Goal: Transaction & Acquisition: Purchase product/service

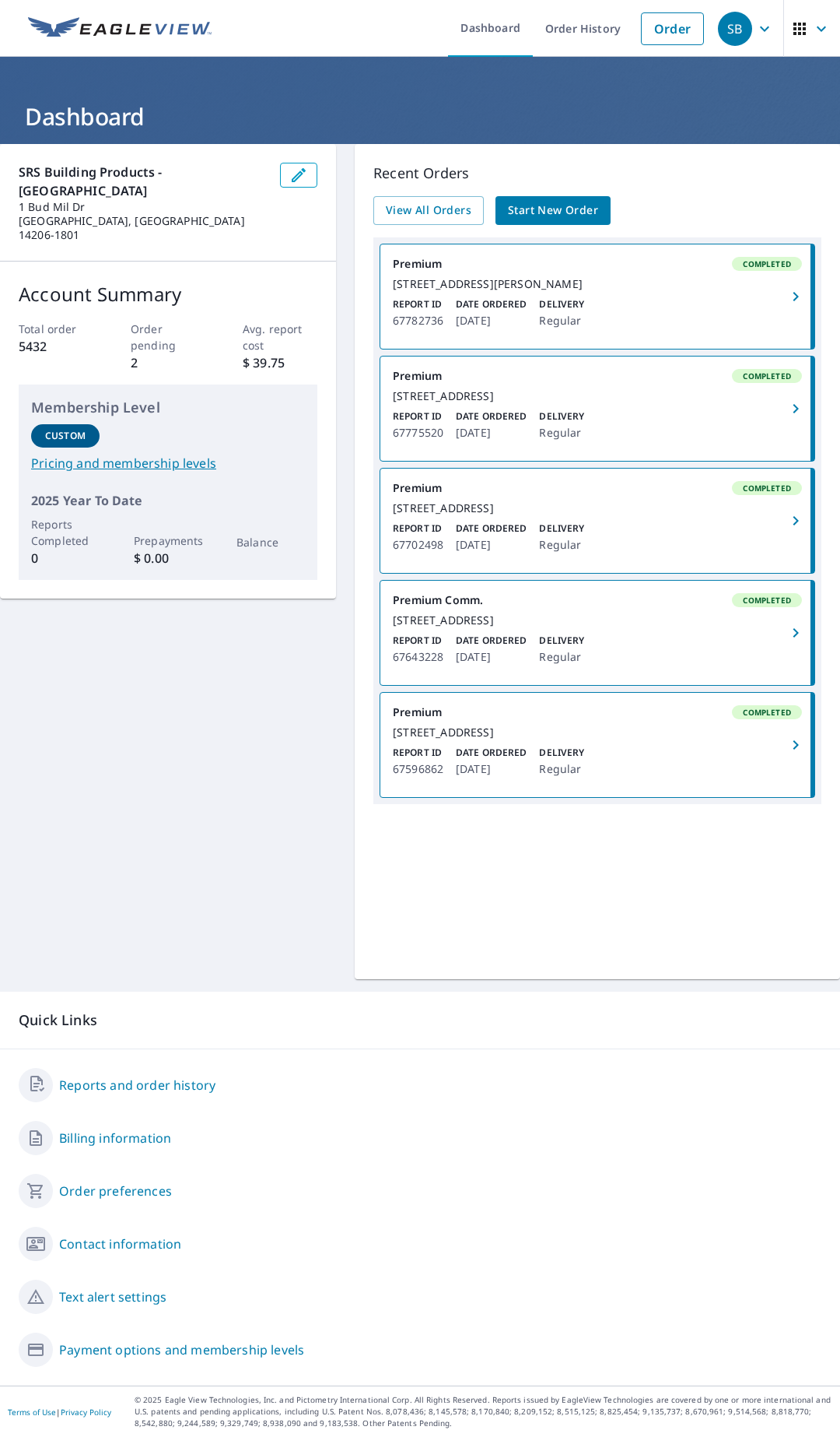
click at [127, 892] on div "SRS Building Products - [GEOGRAPHIC_DATA] [STREET_ADDRESS] Account Summary Tota…" at bounding box center [420, 561] width 840 height 835
click at [673, 42] on link "Order" at bounding box center [673, 29] width 63 height 32
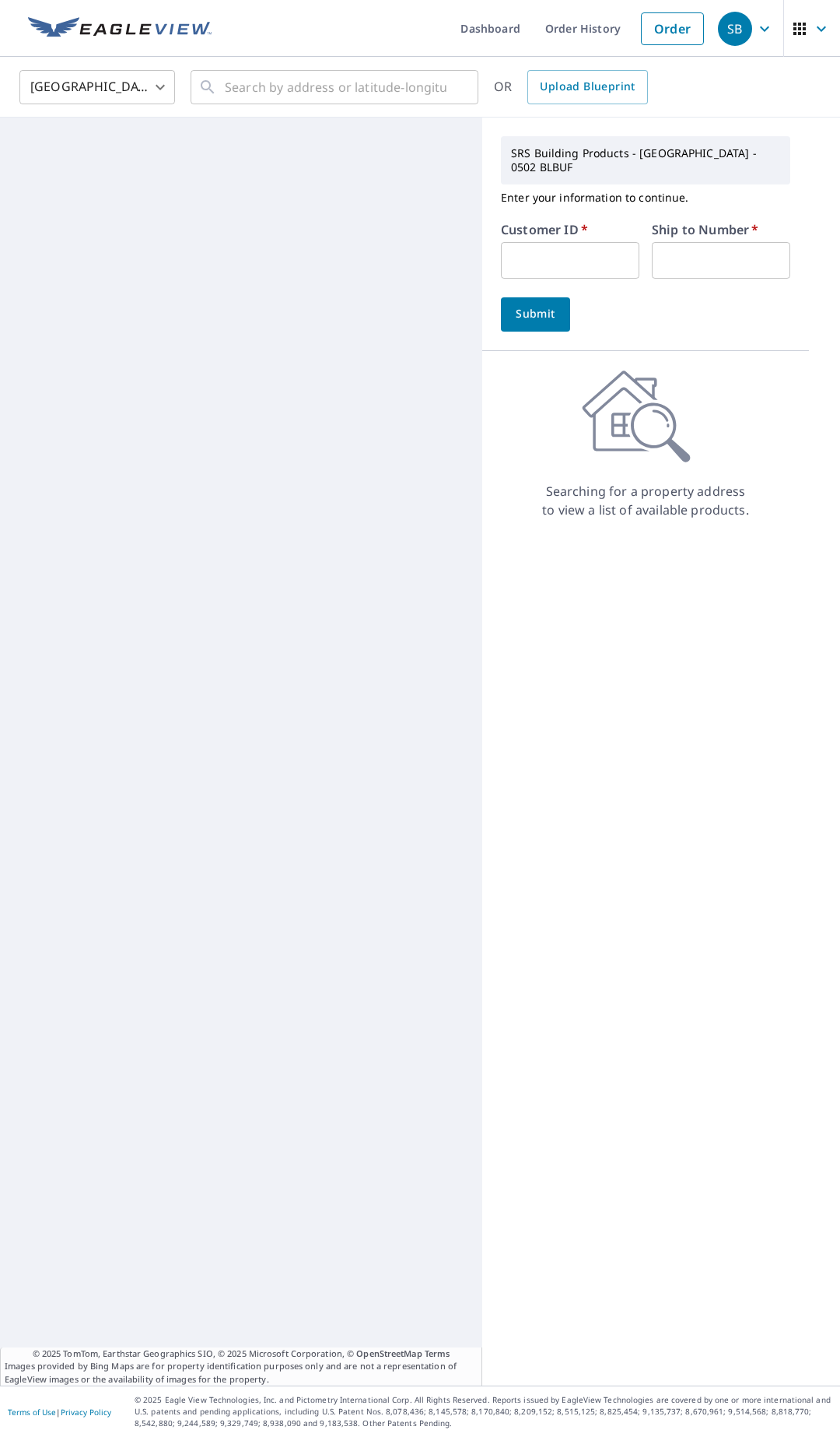
click at [553, 256] on input "text" at bounding box center [570, 260] width 138 height 37
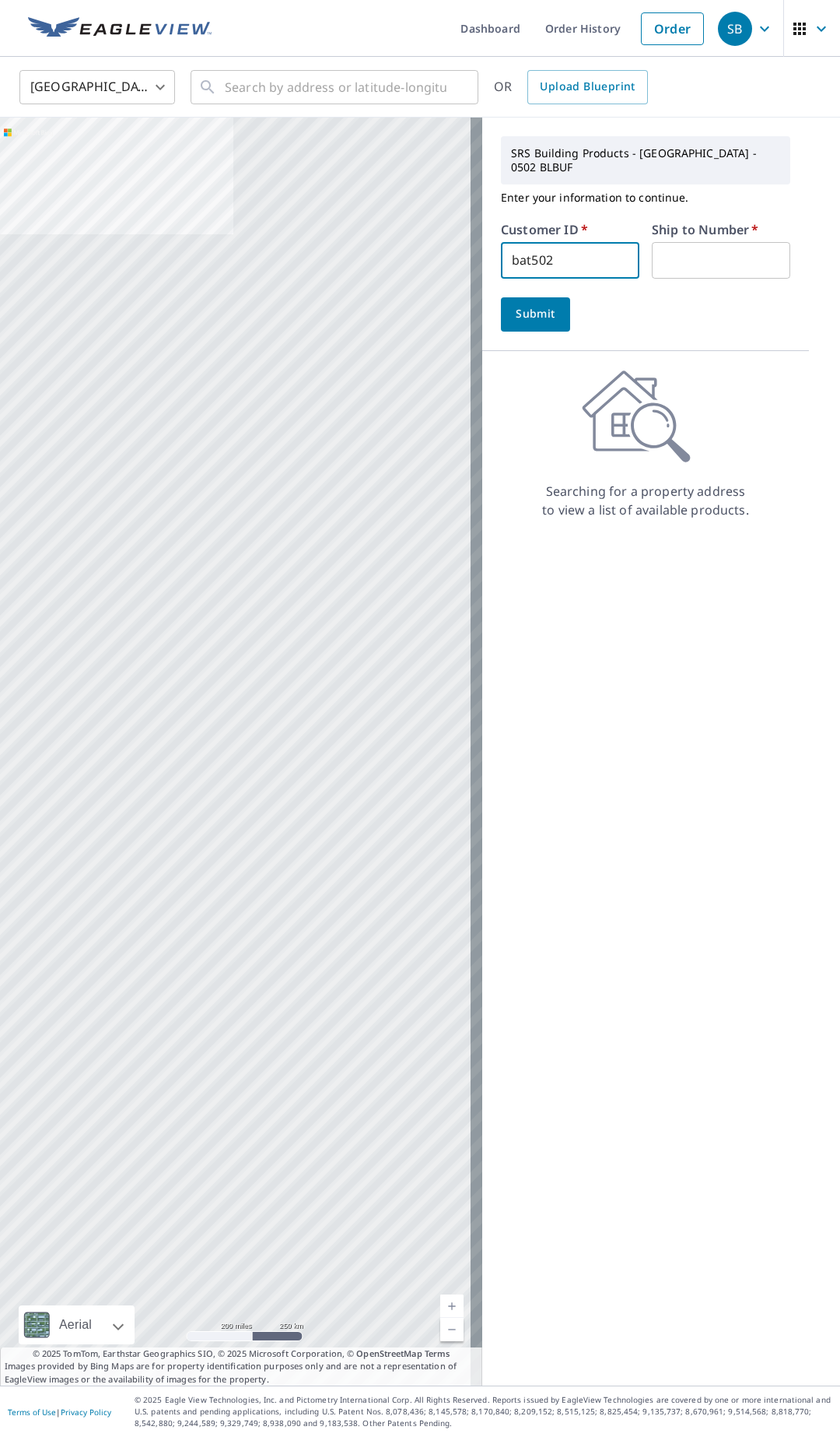
type input "bat502"
type input "1"
click at [526, 297] on button "Submit" at bounding box center [535, 315] width 69 height 34
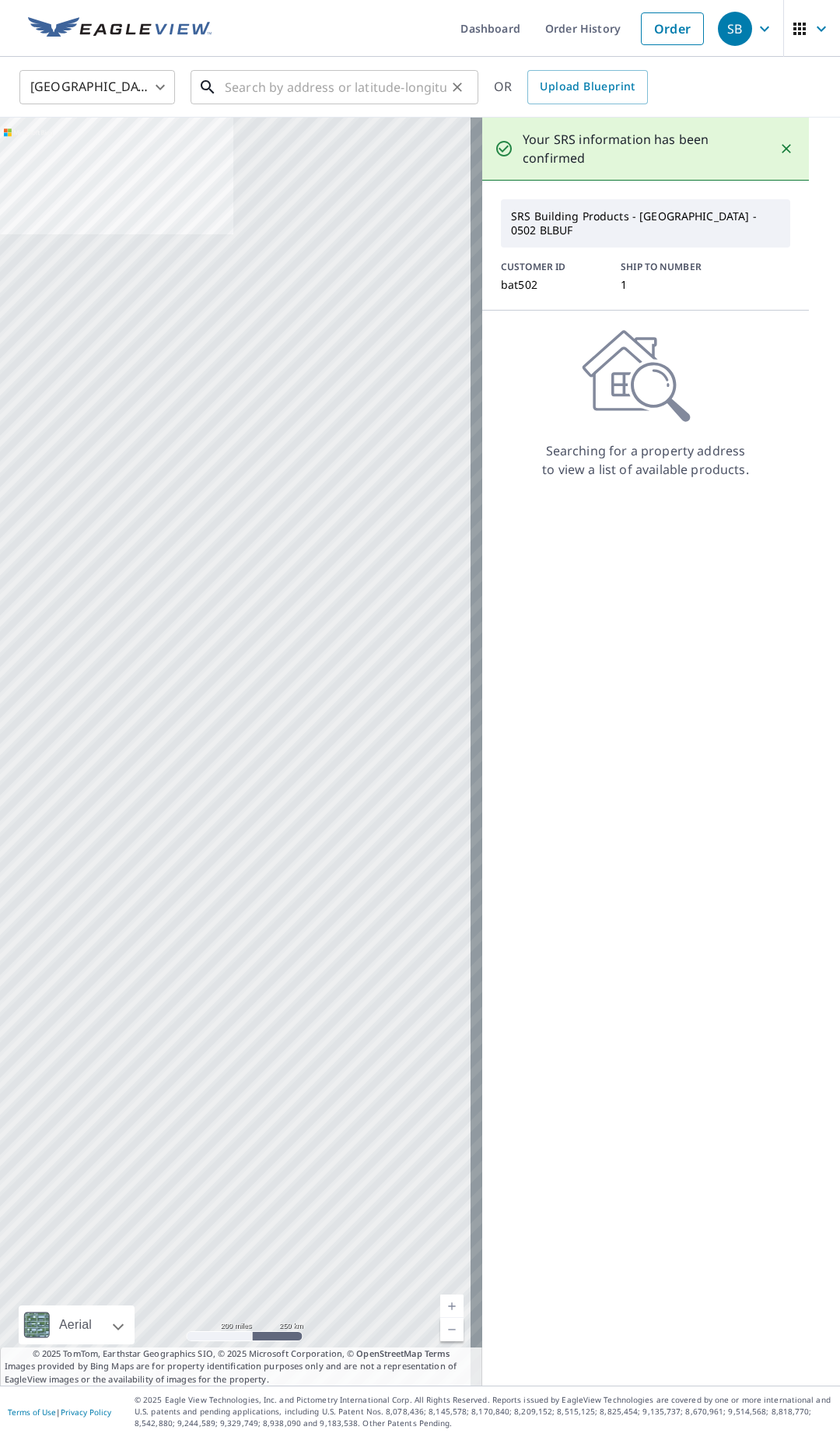
click at [244, 95] on input "text" at bounding box center [335, 87] width 222 height 43
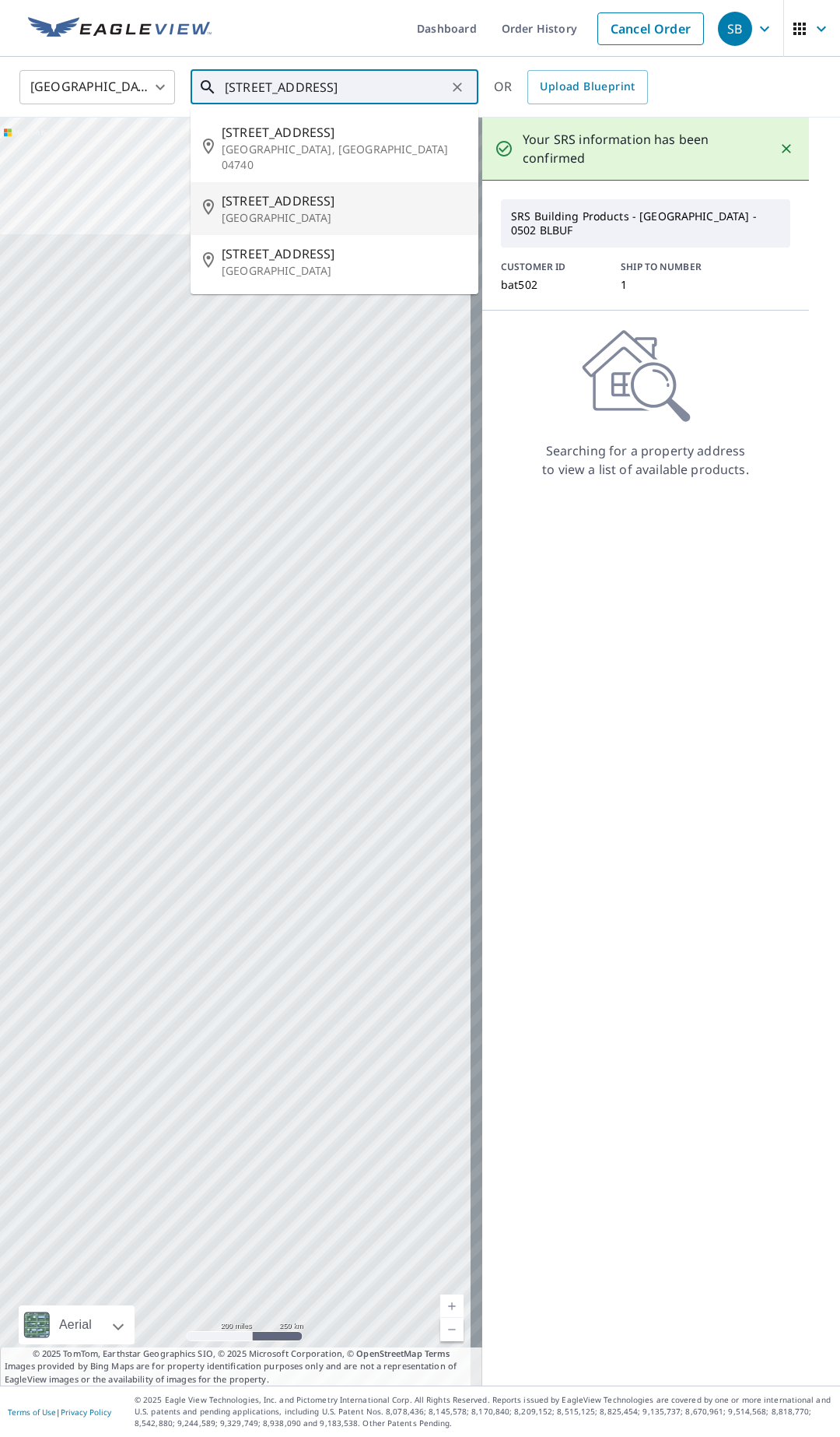
click at [257, 191] on span "[STREET_ADDRESS]" at bounding box center [344, 200] width 244 height 19
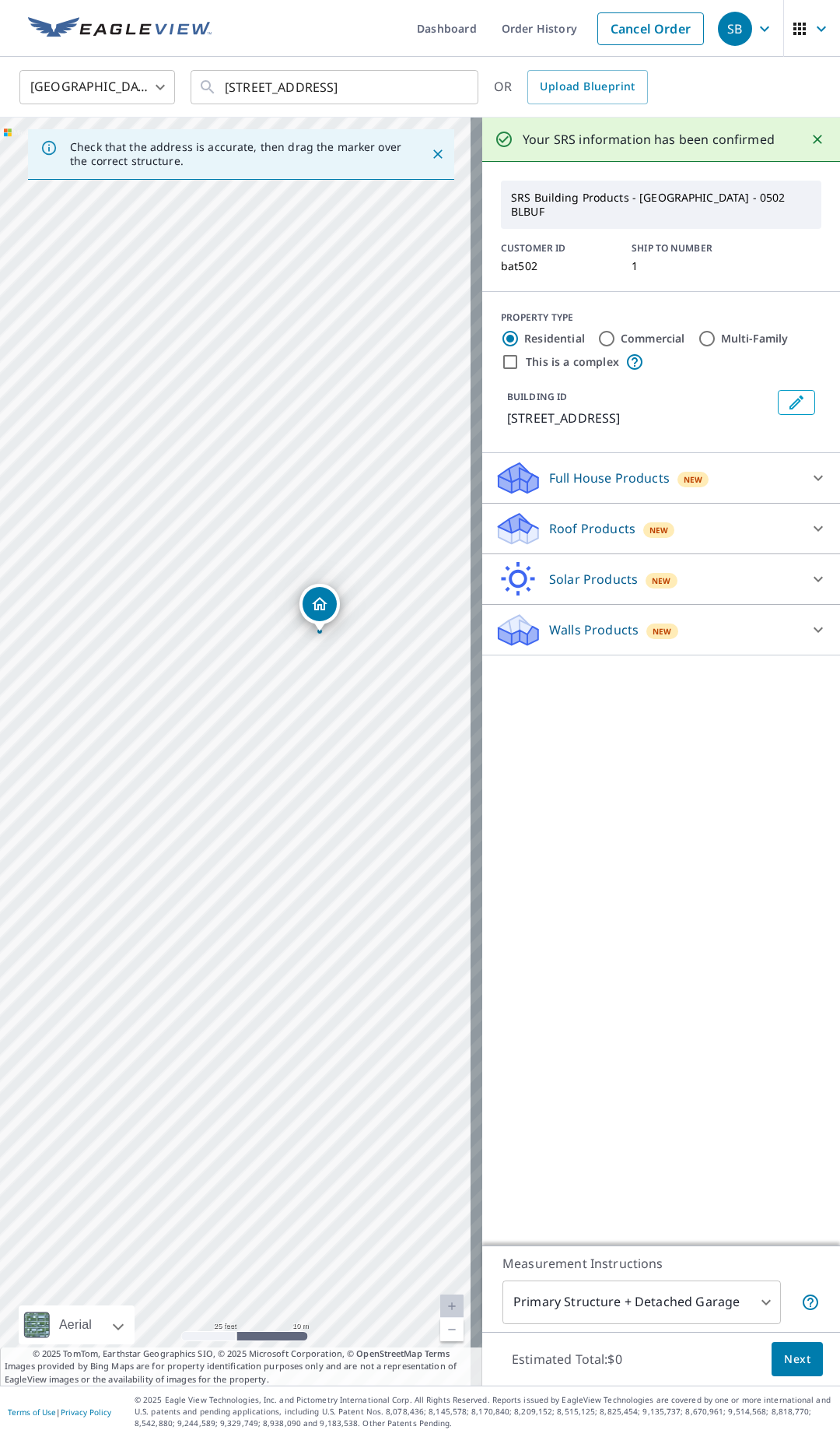
drag, startPoint x: 211, startPoint y: 889, endPoint x: 316, endPoint y: 788, distance: 145.7
click at [316, 788] on div "[STREET_ADDRESS]" at bounding box center [241, 751] width 482 height 1268
drag, startPoint x: 244, startPoint y: 938, endPoint x: 348, endPoint y: 812, distance: 163.4
click at [348, 812] on div "[STREET_ADDRESS]" at bounding box center [241, 751] width 482 height 1268
drag, startPoint x: 348, startPoint y: 812, endPoint x: 287, endPoint y: 829, distance: 63.3
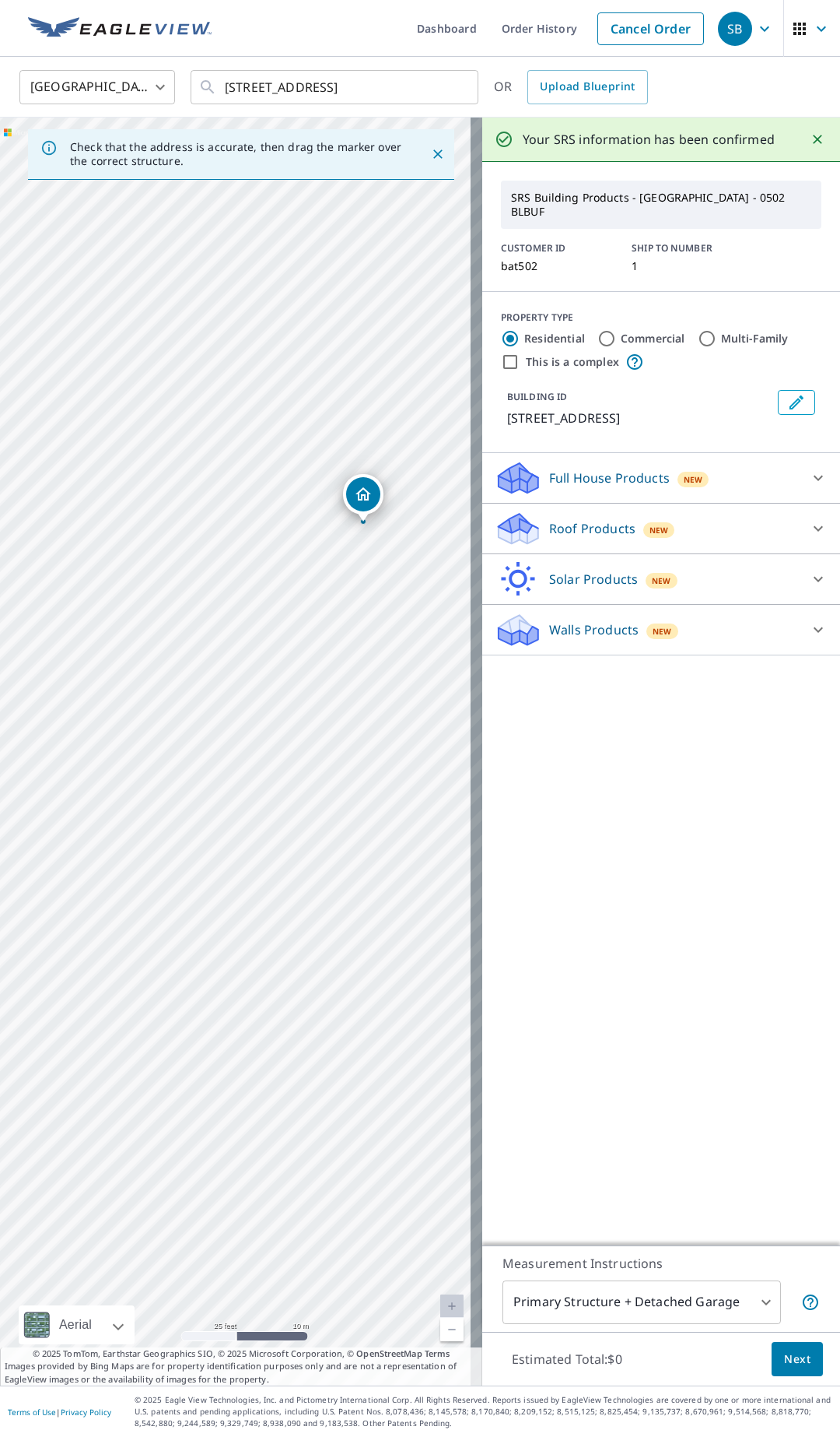
click at [287, 829] on div "[STREET_ADDRESS]" at bounding box center [241, 751] width 482 height 1268
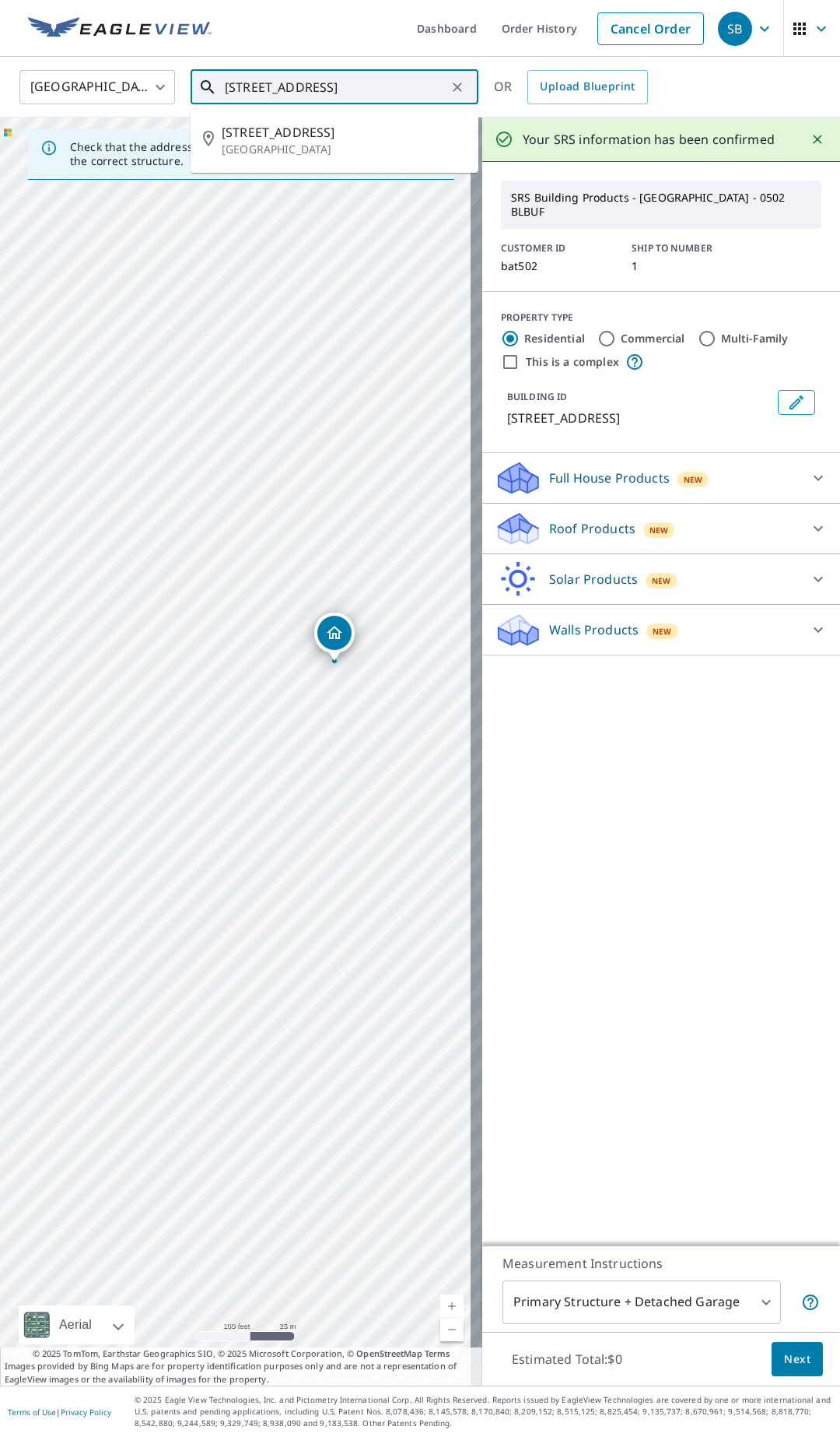
drag, startPoint x: 235, startPoint y: 88, endPoint x: 245, endPoint y: 89, distance: 10.0
click at [245, 88] on input "[STREET_ADDRESS]" at bounding box center [335, 87] width 222 height 43
type input "[STREET_ADDRESS]"
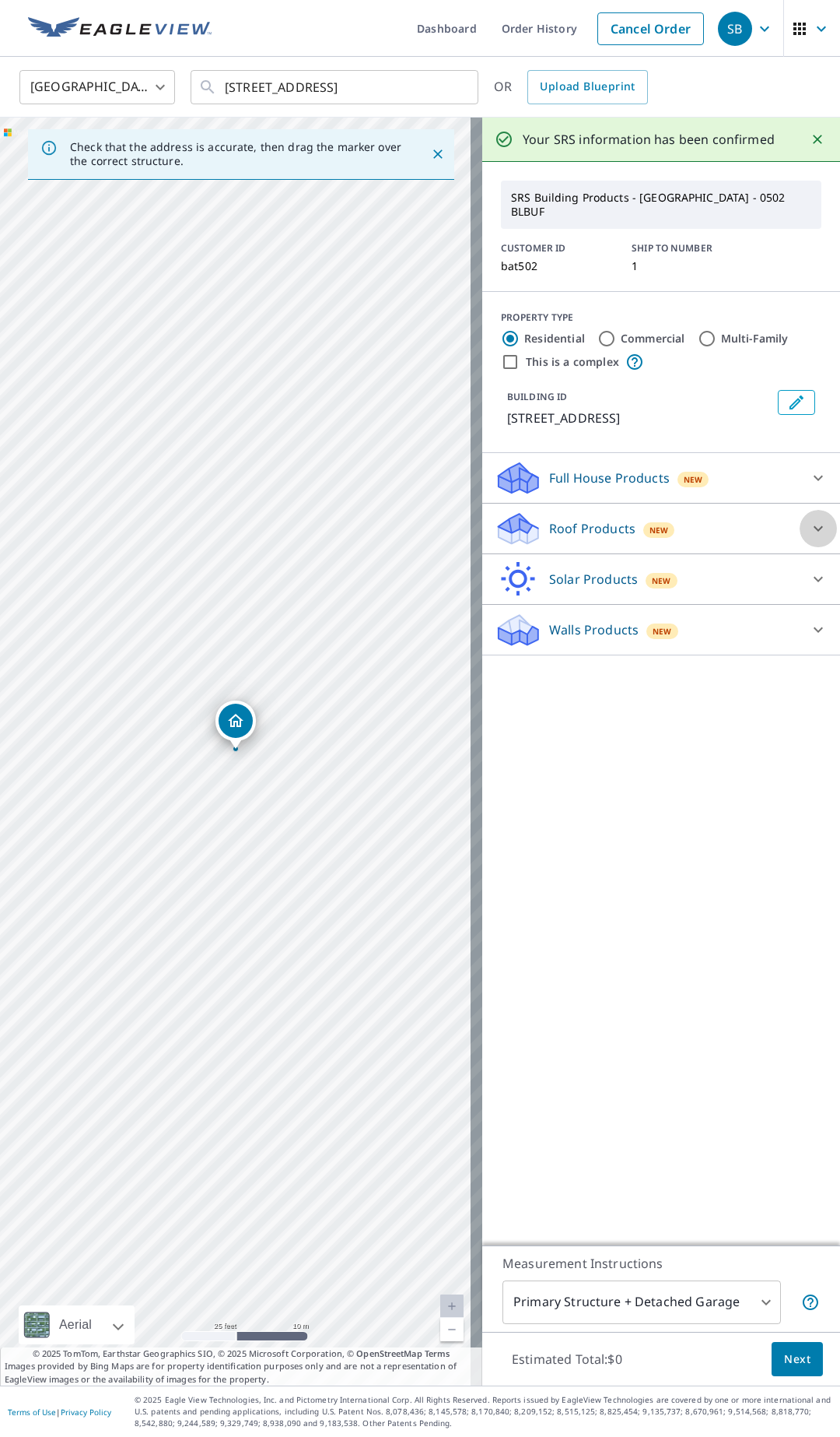
click at [809, 519] on icon at bounding box center [818, 528] width 19 height 19
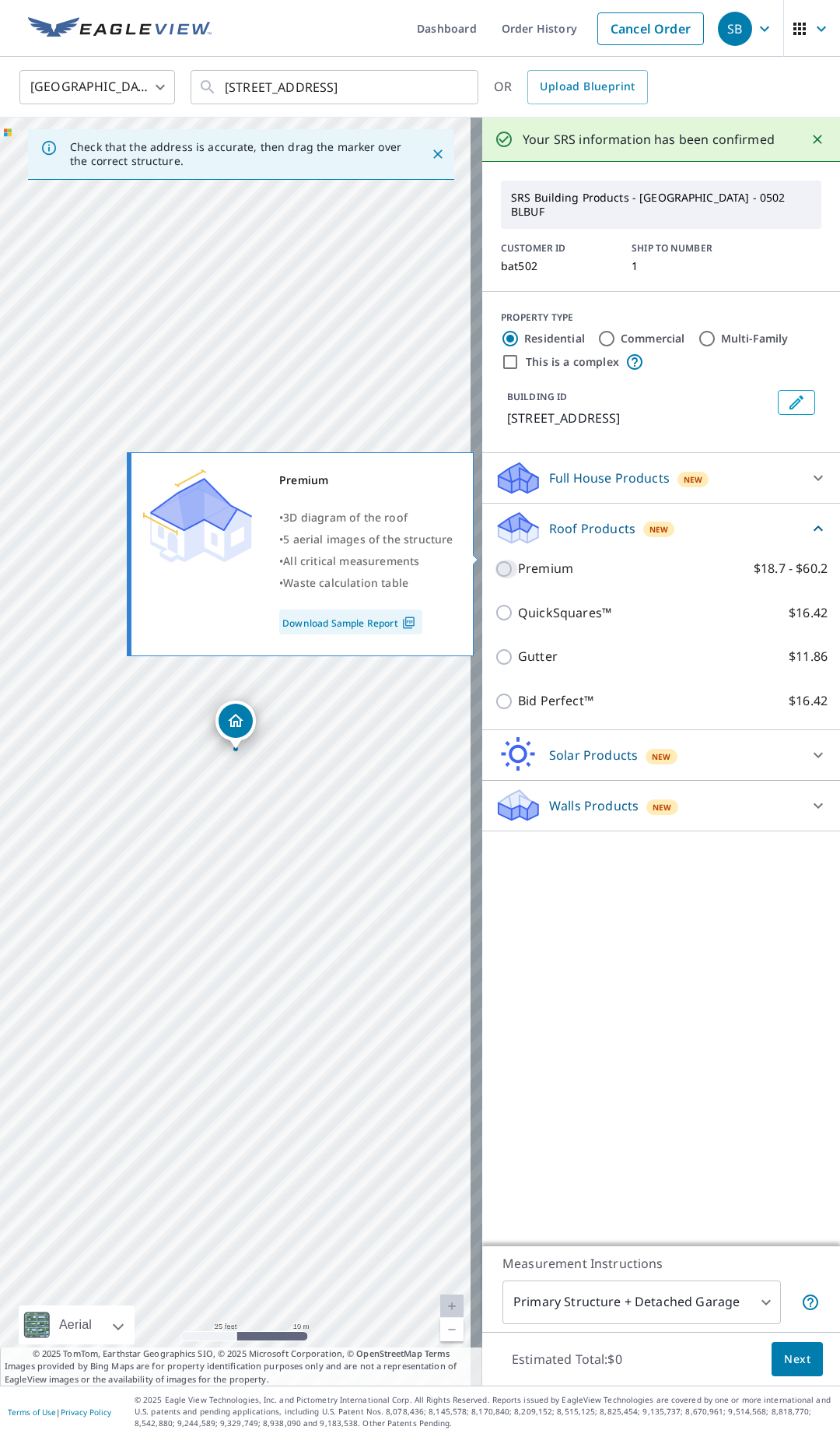
click at [501, 560] on input "Premium $18.7 - $60.2" at bounding box center [507, 569] width 23 height 19
checkbox input "true"
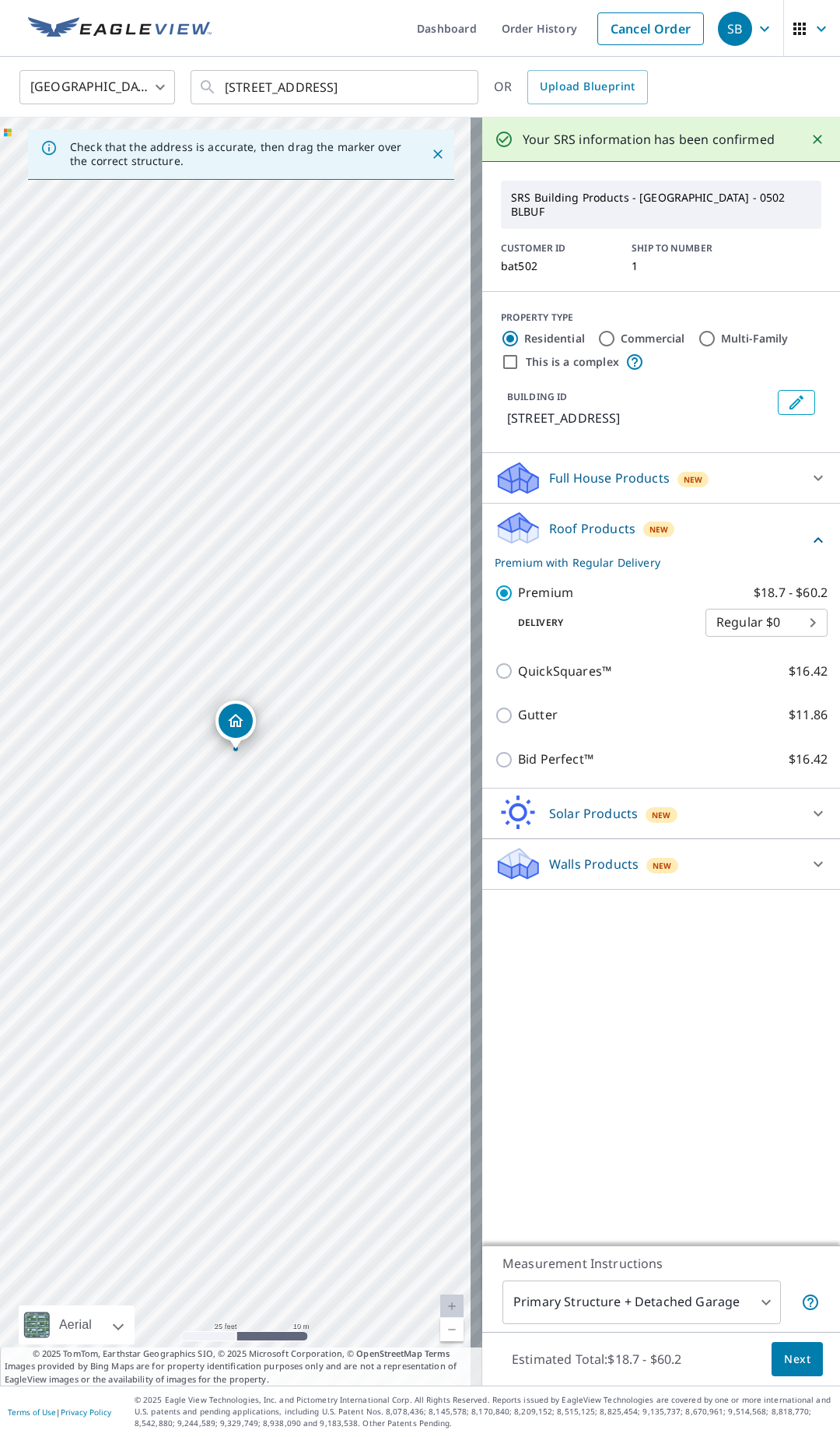
click at [792, 1361] on span "Next" at bounding box center [797, 1360] width 26 height 20
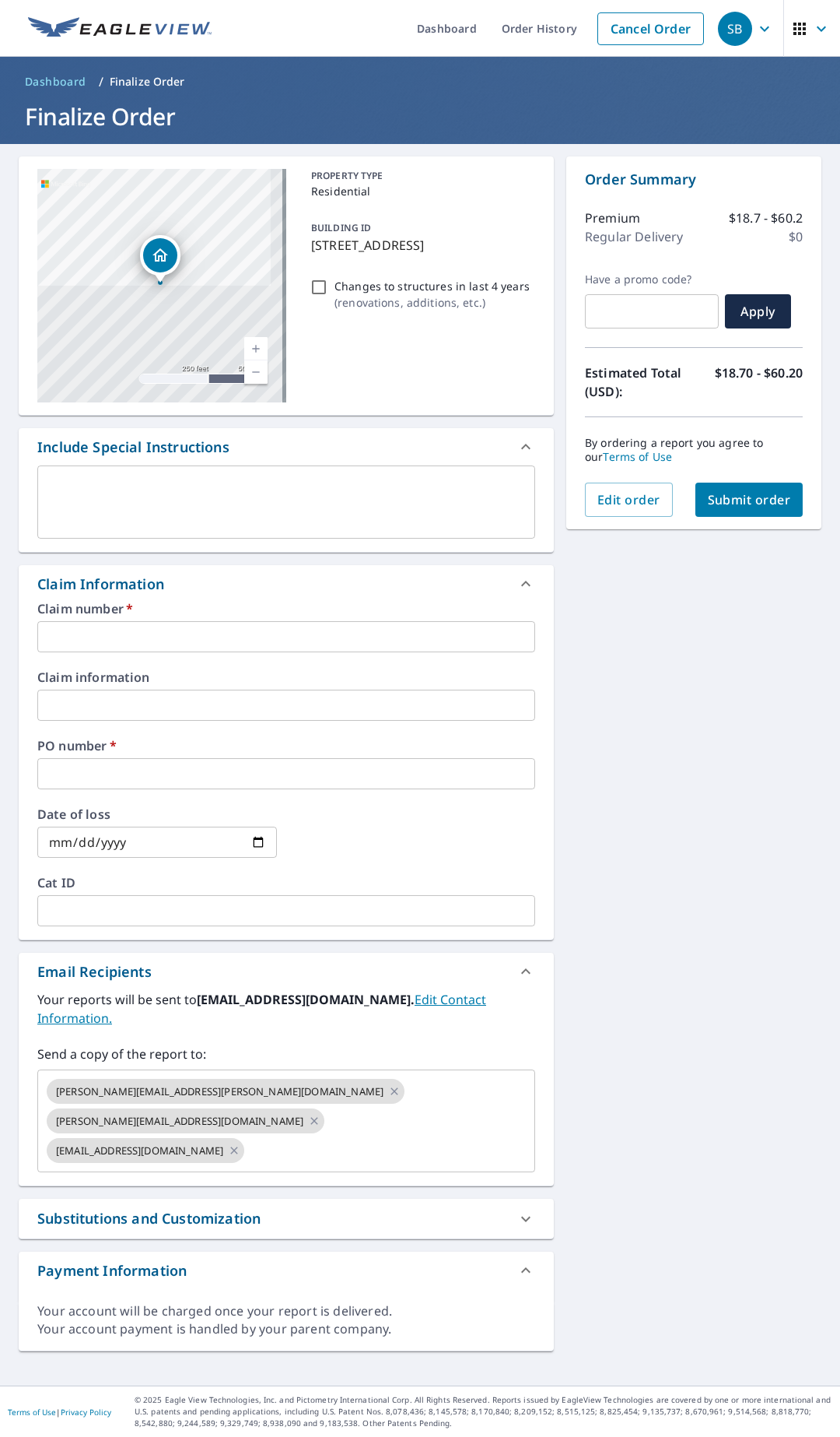
click at [132, 642] on input "text" at bounding box center [287, 636] width 498 height 31
click at [628, 507] on span "Edit order" at bounding box center [629, 499] width 63 height 17
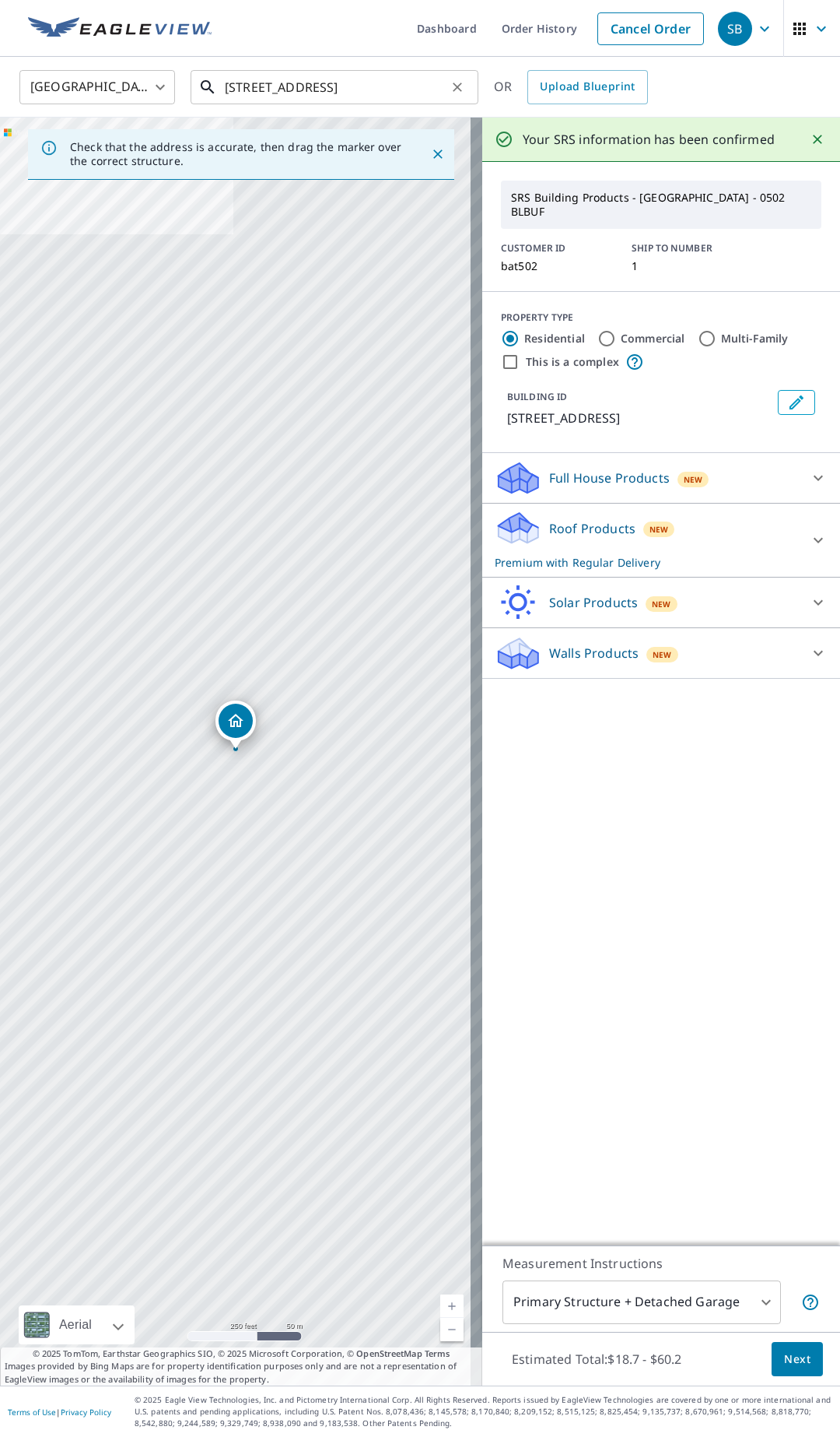
click at [234, 84] on input "[STREET_ADDRESS]" at bounding box center [335, 87] width 222 height 43
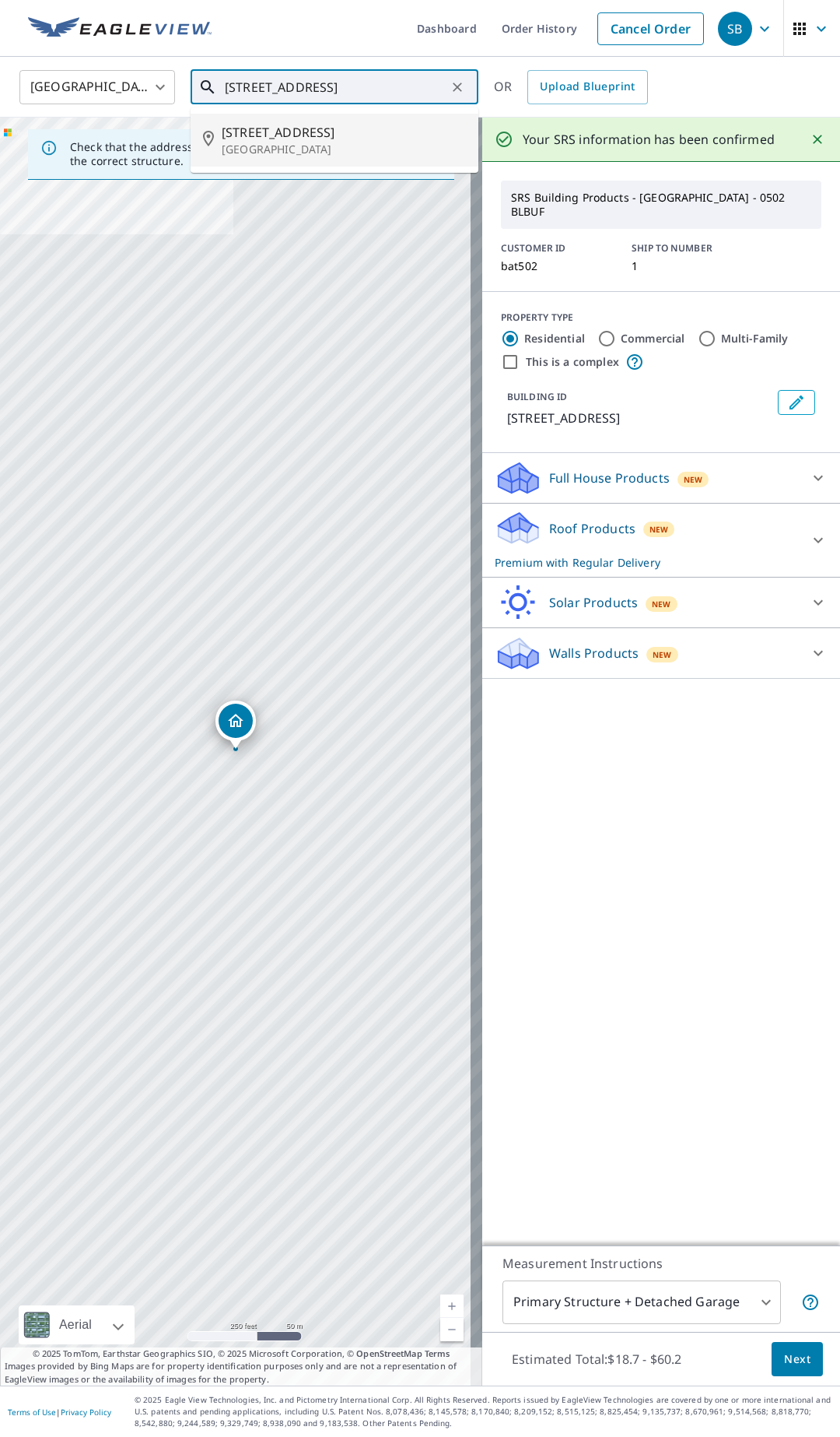
click at [289, 143] on p "[GEOGRAPHIC_DATA]" at bounding box center [344, 149] width 244 height 15
type input "[STREET_ADDRESS]"
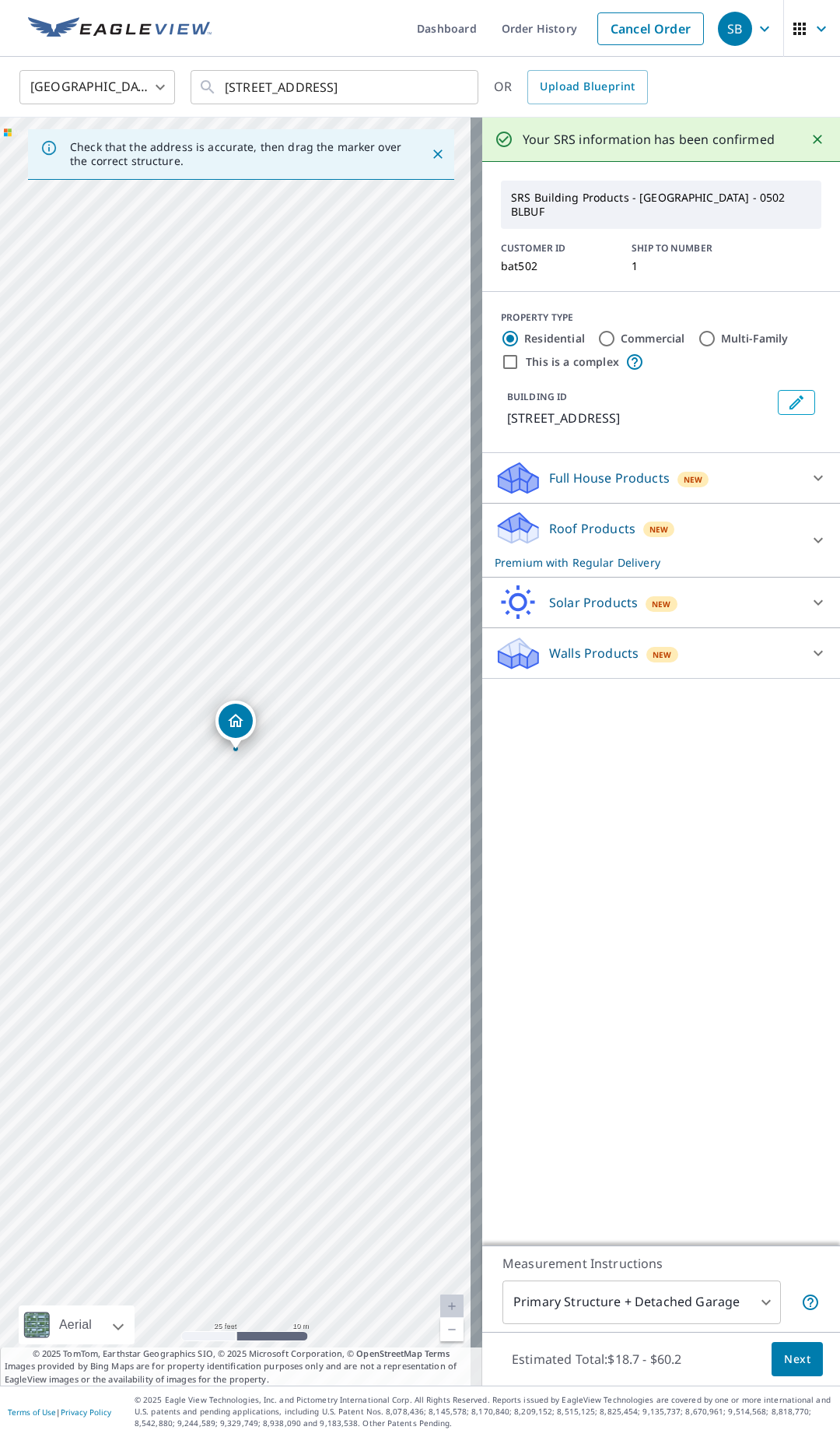
click at [809, 531] on icon at bounding box center [818, 540] width 19 height 19
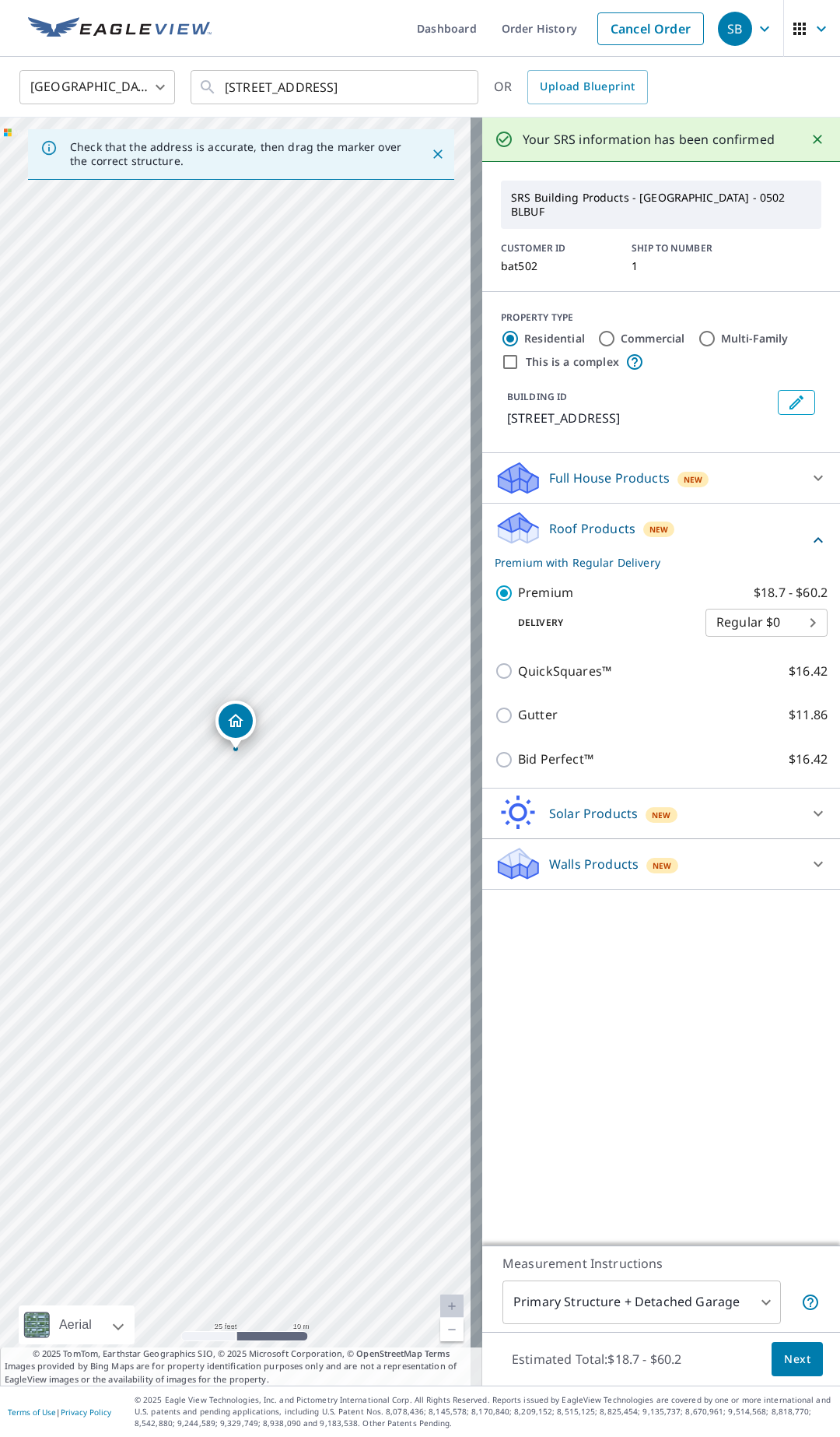
click at [787, 1369] on button "Next" at bounding box center [797, 1359] width 51 height 35
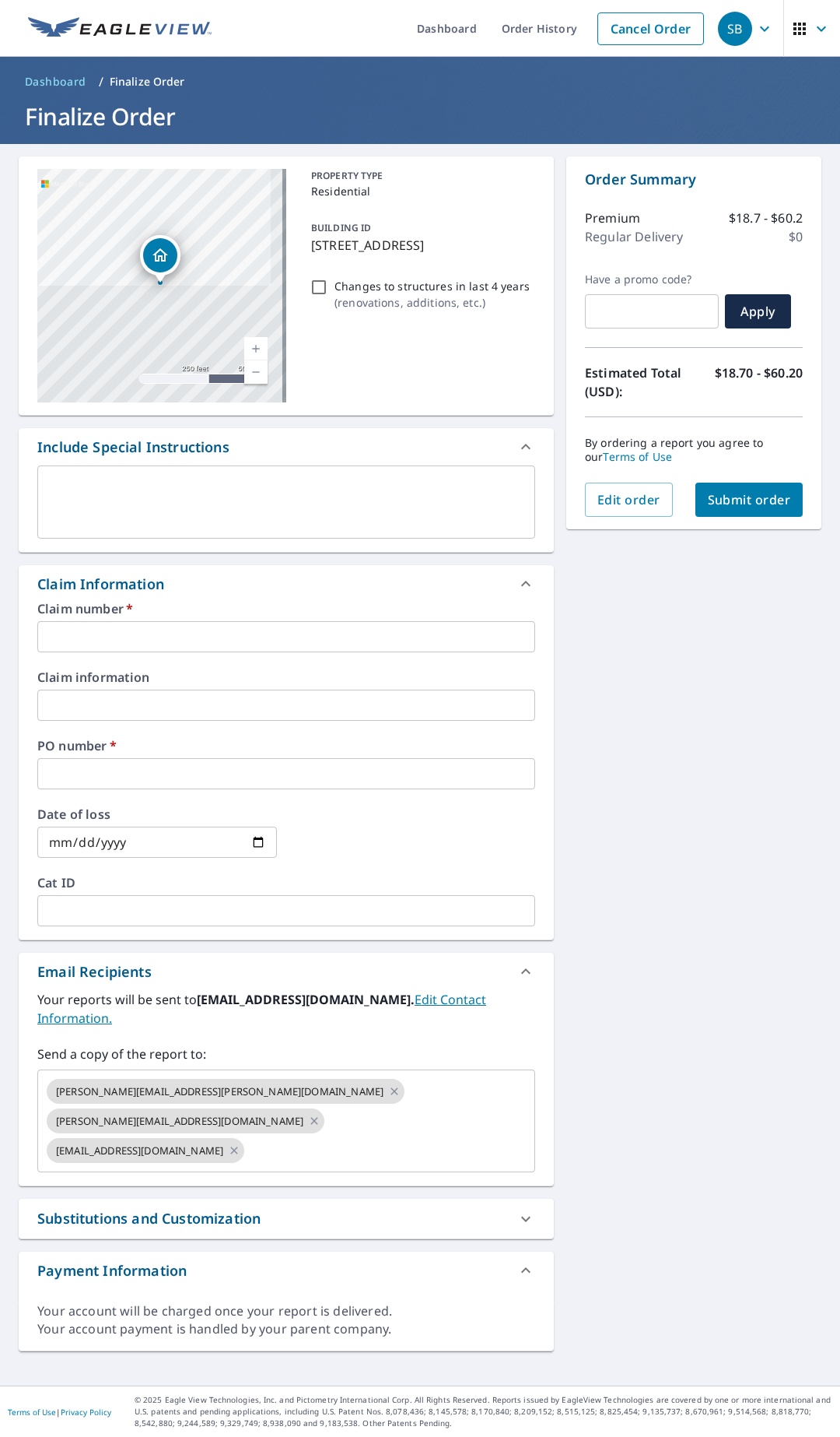
click at [112, 639] on input "text" at bounding box center [287, 636] width 498 height 31
type input "b"
checkbox input "true"
type input "ba"
checkbox input "true"
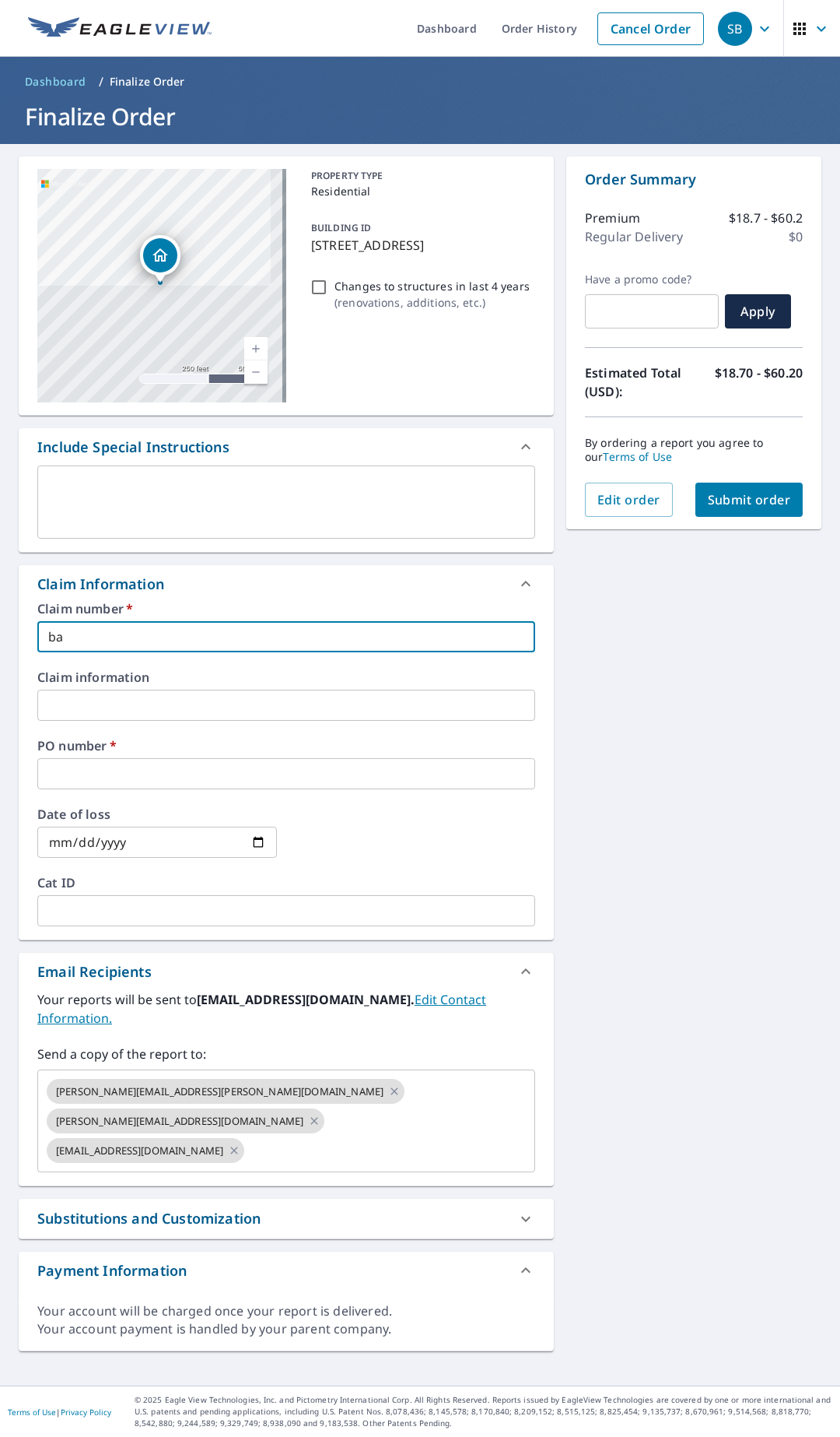
type input "bat"
checkbox input "true"
type input "bate"
checkbox input "true"
type input "bat"
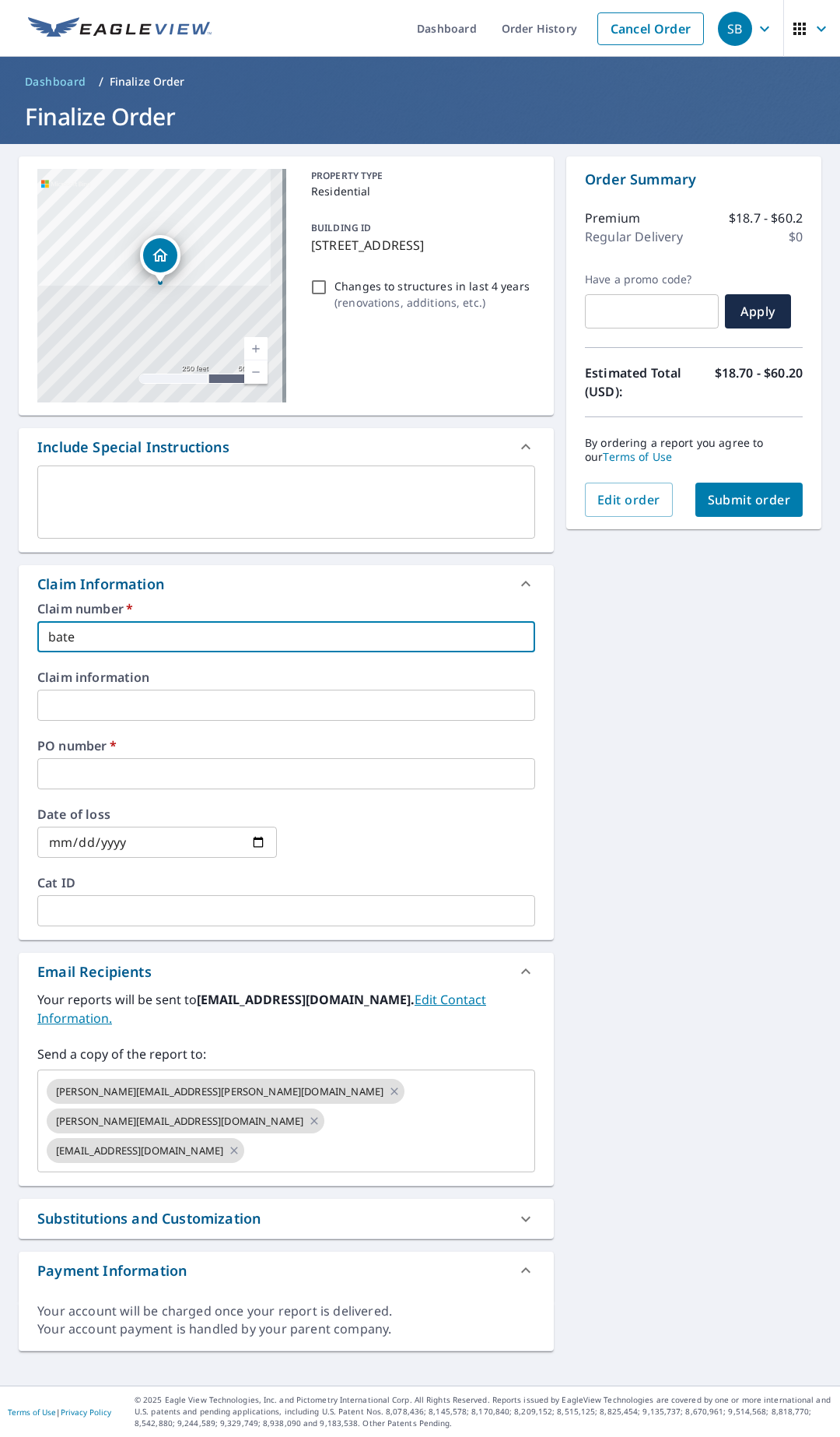
checkbox input "true"
type input "ba"
checkbox input "true"
type input "b"
checkbox input "true"
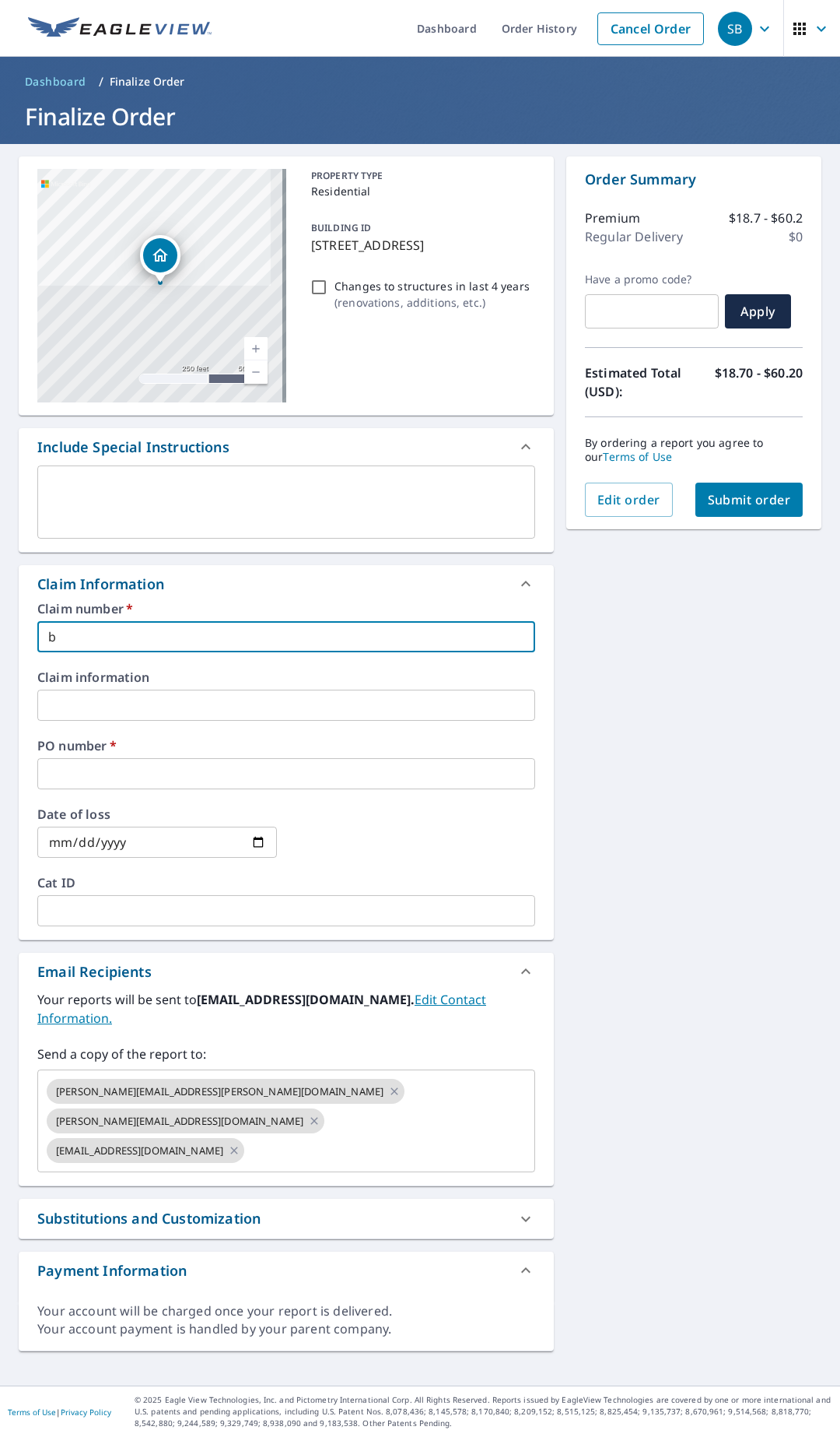
checkbox input "true"
type input "B"
checkbox input "true"
type input "BA"
checkbox input "true"
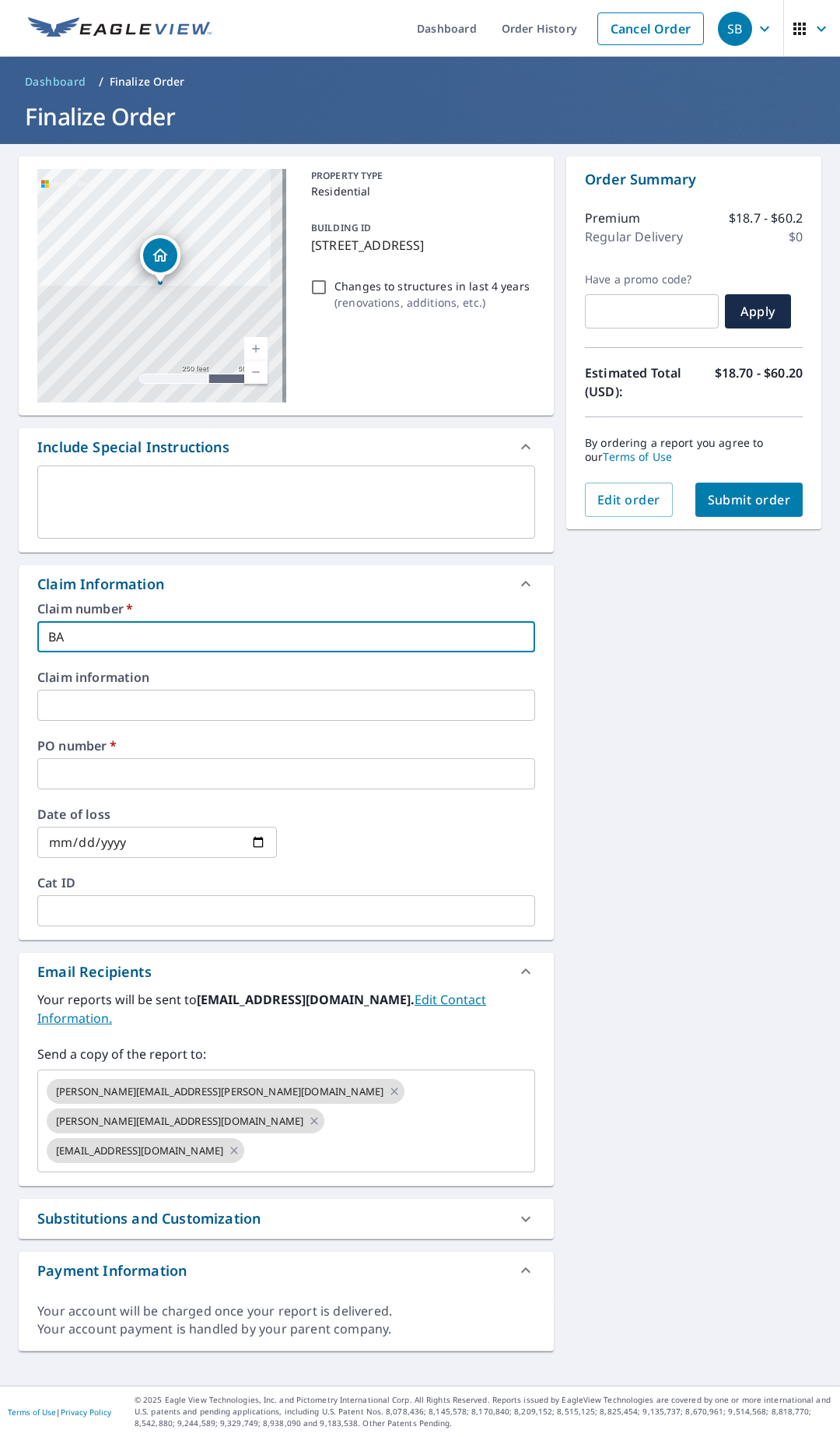
type input "BAT"
checkbox input "true"
type input "BATE"
checkbox input "true"
type input "BATEM"
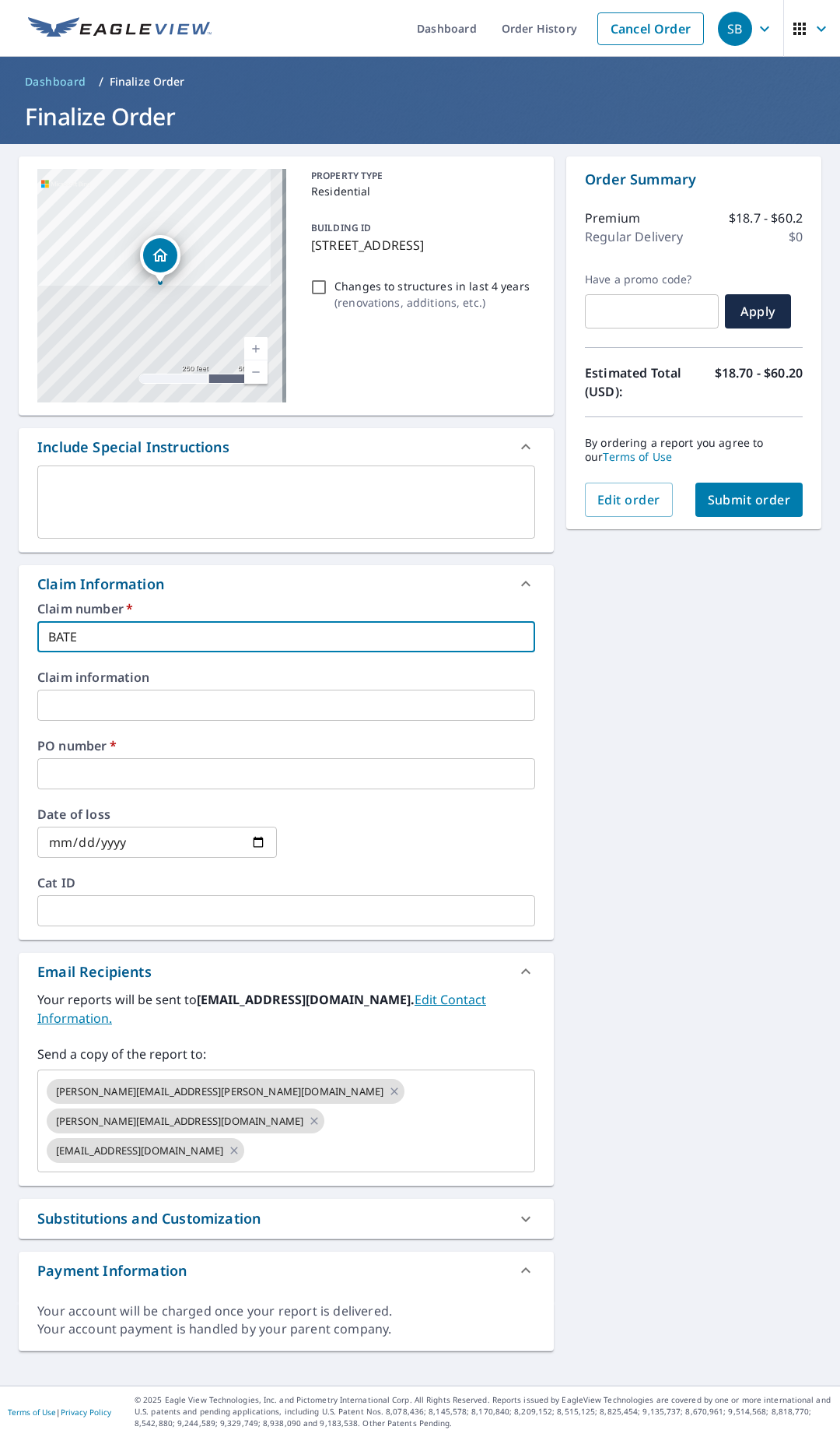
checkbox input "true"
type input "BATEMA"
checkbox input "true"
type input "[PERSON_NAME]"
checkbox input "true"
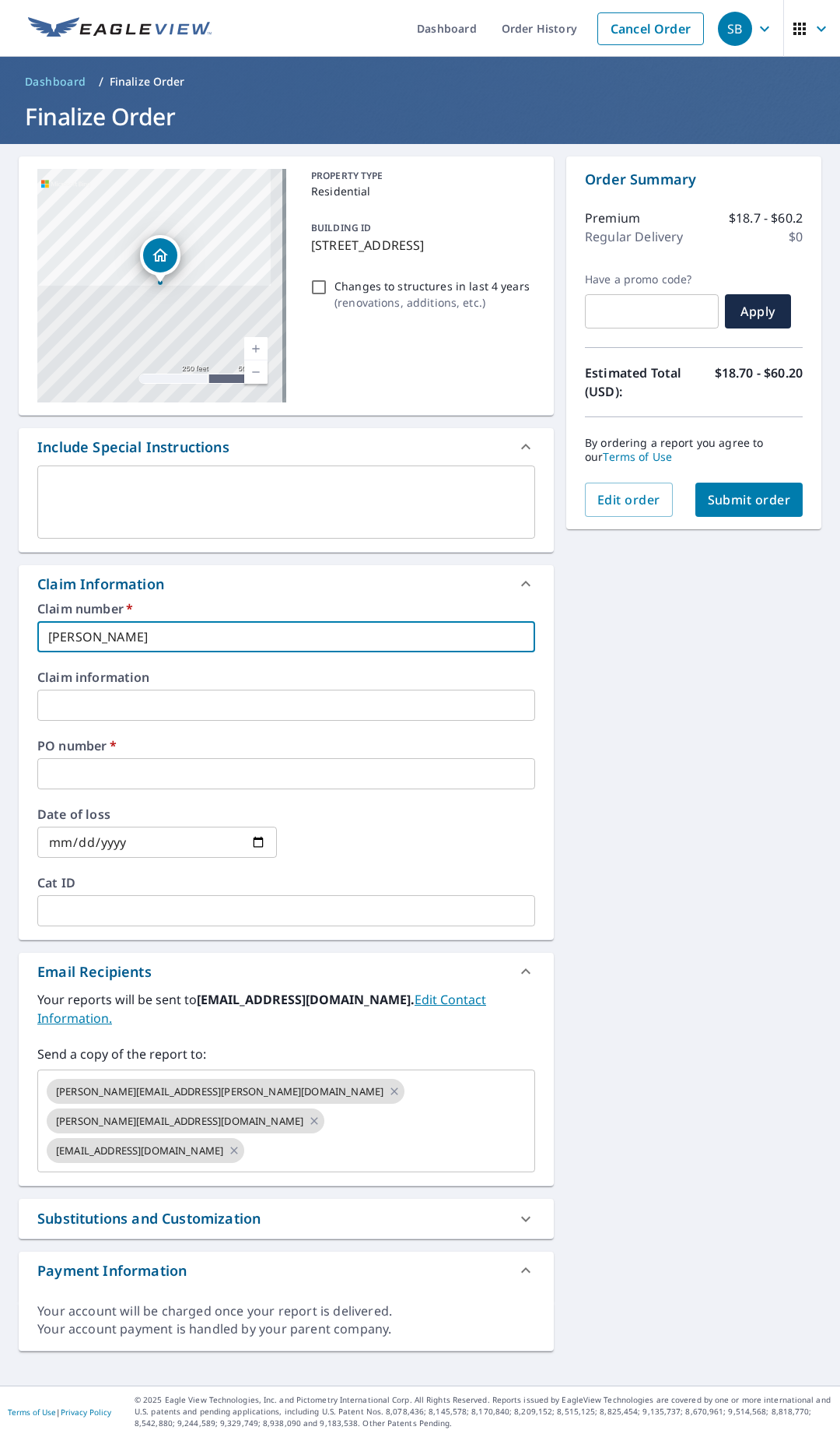
type input "[PERSON_NAME]"
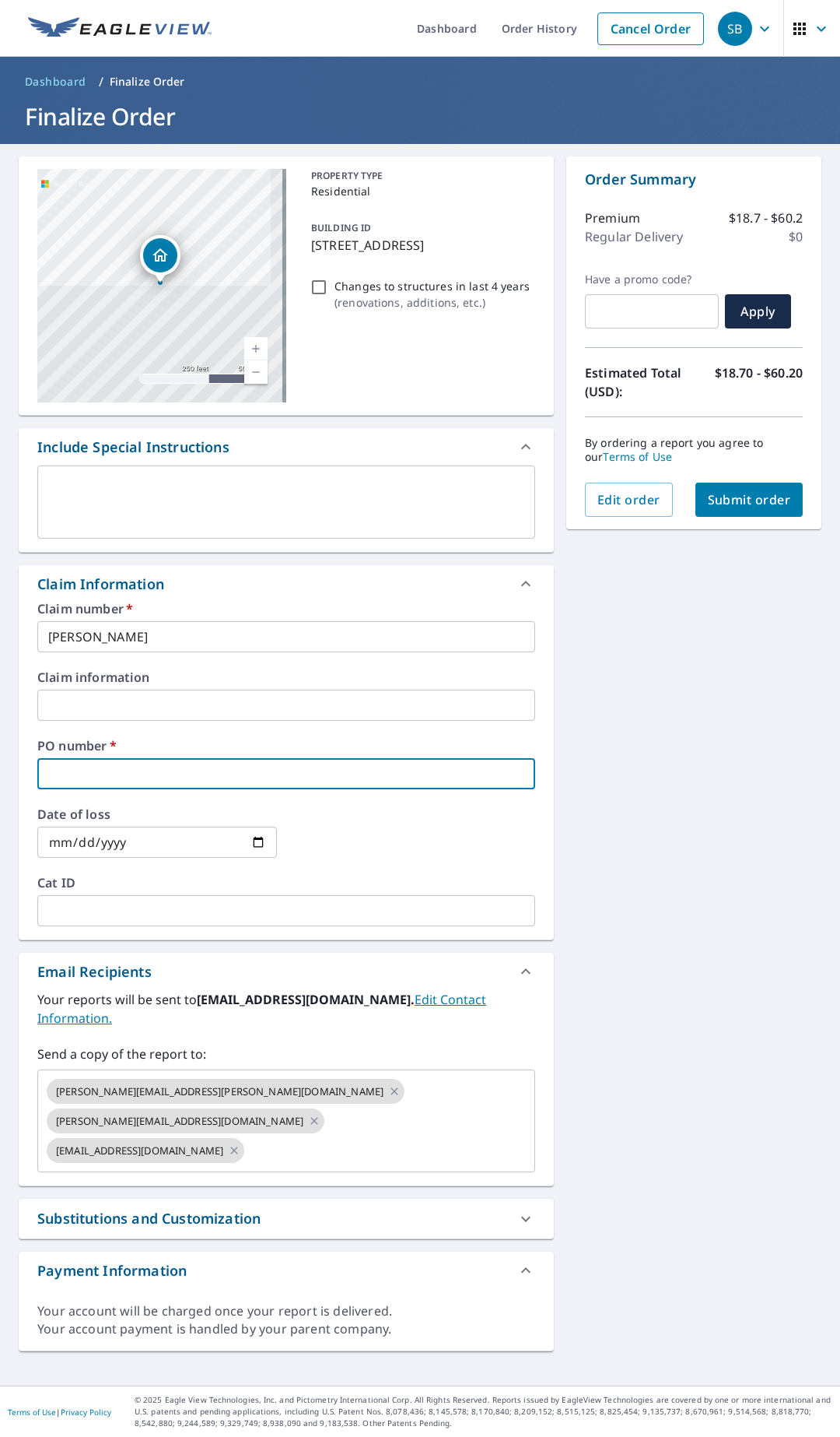
type input "E"
checkbox input "true"
type input "EA"
checkbox input "true"
type input "EAG"
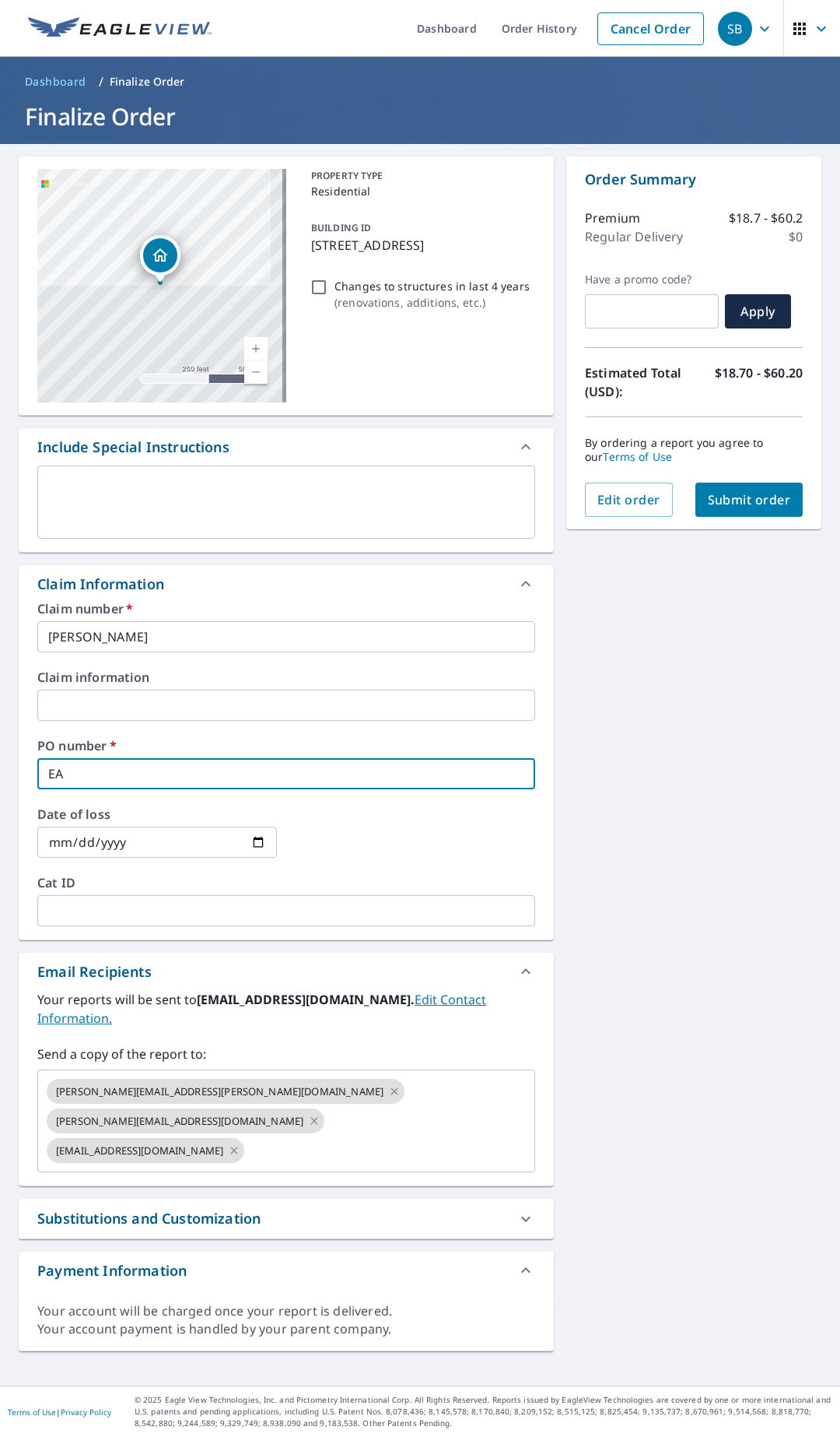
checkbox input "true"
type input "EAGL"
checkbox input "true"
type input "EAGLE"
checkbox input "true"
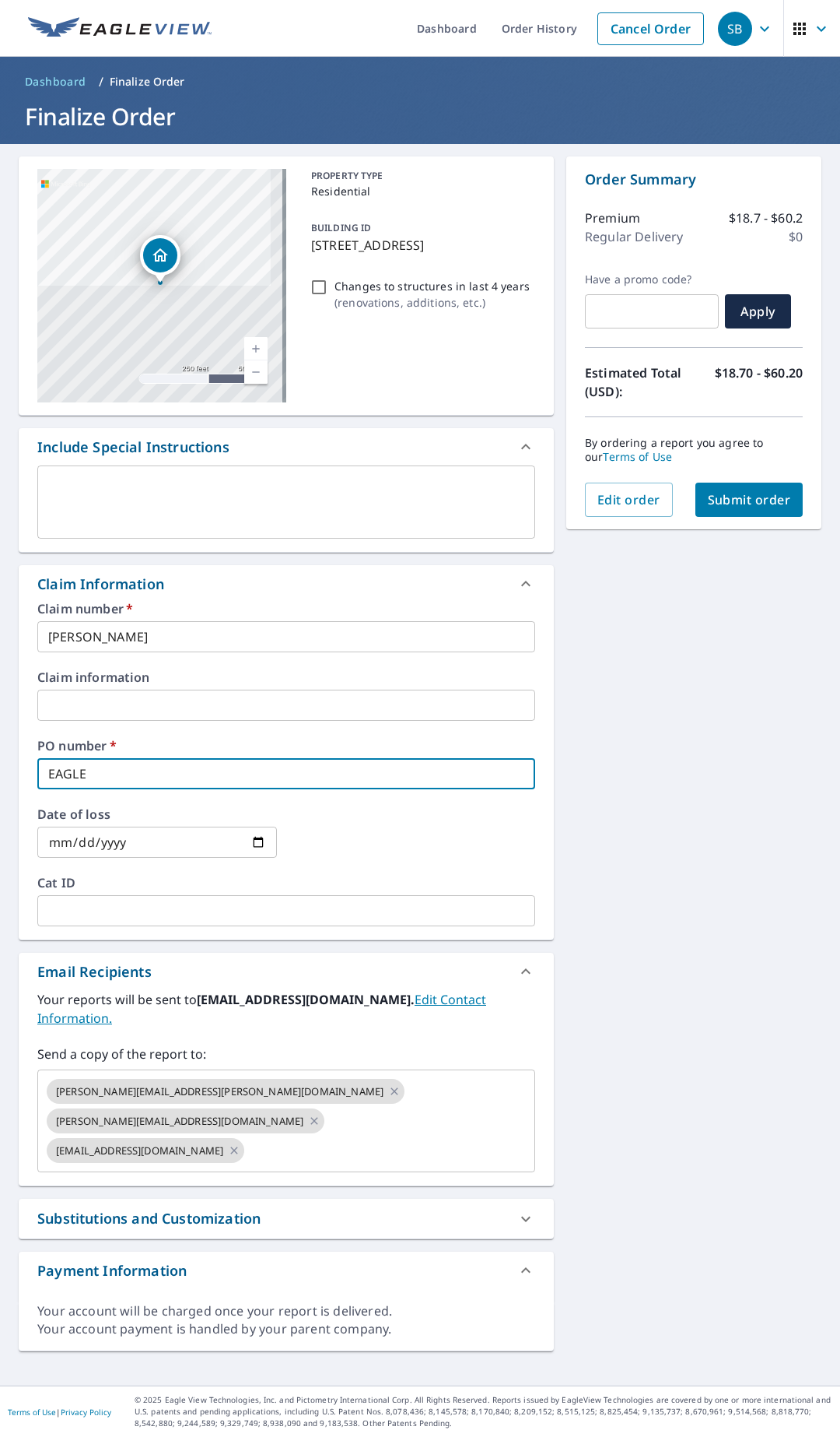
type input "EAGLEV"
checkbox input "true"
type input "EAGLEVI"
checkbox input "true"
type input "EAGLEVIE"
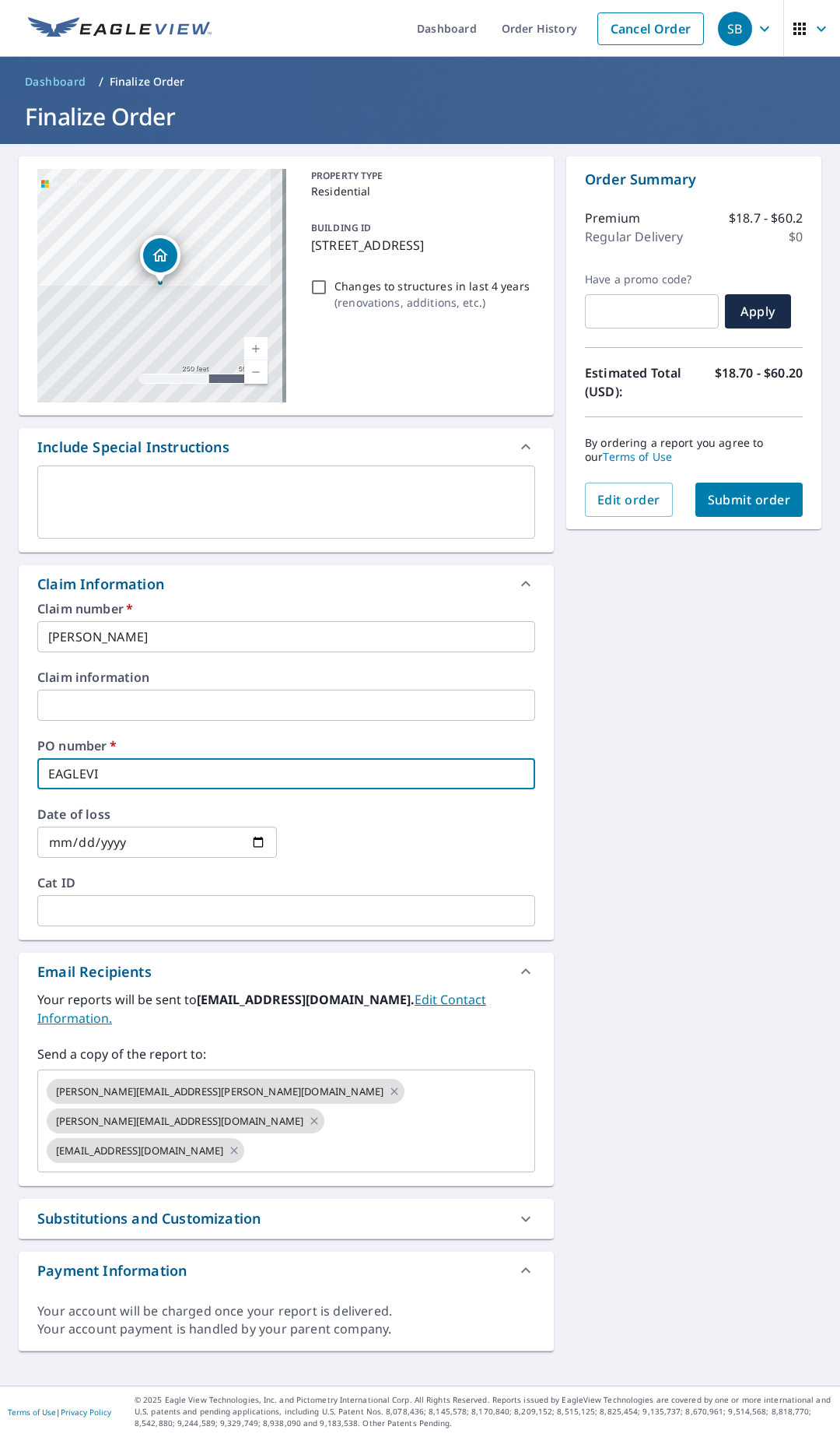
checkbox input "true"
type input "EAGLEVIEW"
checkbox input "true"
type input "EAGLEVIEW"
click at [318, 290] on input "Changes to structures in last 4 years ( renovations, additions, etc. )" at bounding box center [319, 287] width 19 height 19
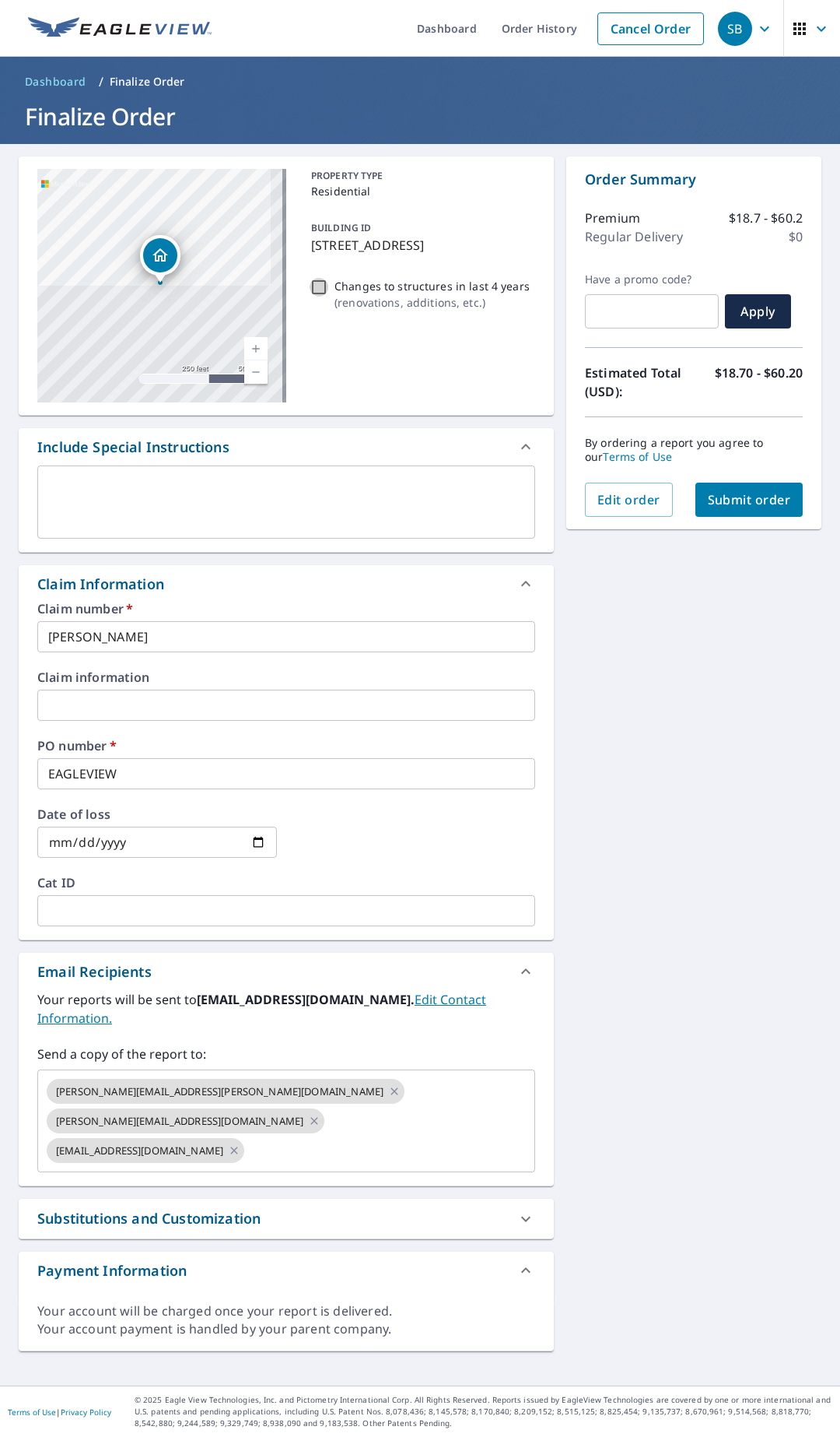
checkbox input "true"
click at [723, 492] on span "Submit order" at bounding box center [749, 499] width 84 height 17
checkbox input "true"
